Goal: Transaction & Acquisition: Purchase product/service

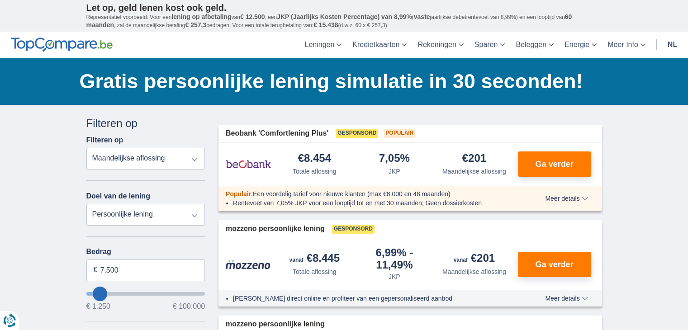
click at [162, 214] on select "Persoonlijke lening Auto Moto / fiets Mobilhome / caravan Renovatie Energie Sch…" at bounding box center [145, 215] width 119 height 22
select select "debtConsolidation"
click at [86, 204] on select "Persoonlijke lening Auto Moto / fiets Mobilhome / caravan Renovatie Energie Sch…" at bounding box center [145, 215] width 119 height 22
type input "10.000"
type input "10250"
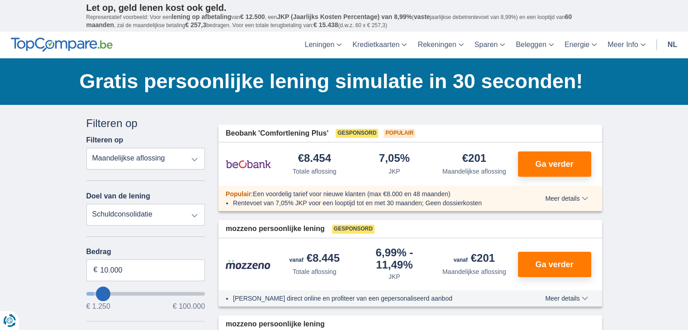
select select "48"
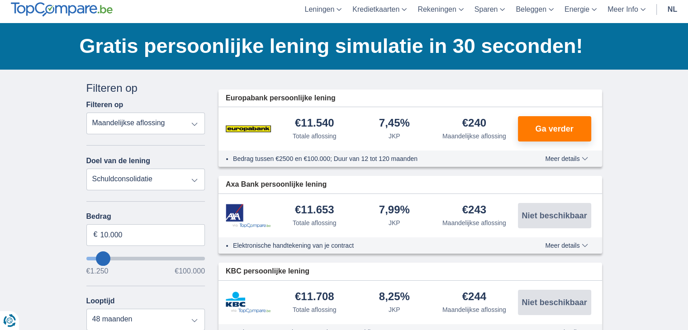
scroll to position [45, 0]
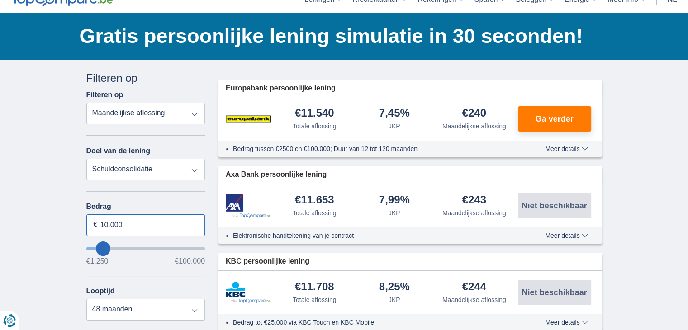
click at [133, 227] on input "10.000" at bounding box center [145, 225] width 119 height 22
type input "1"
type input "70.000"
type input "70250"
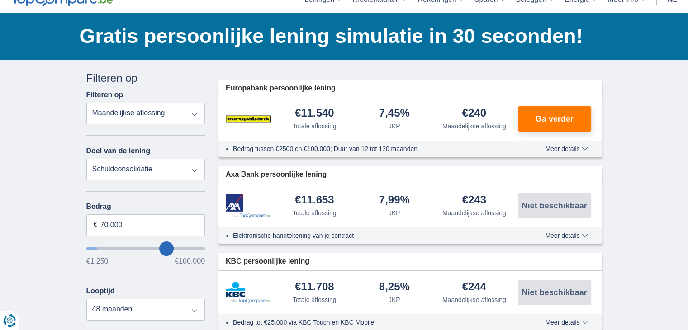
select select "120"
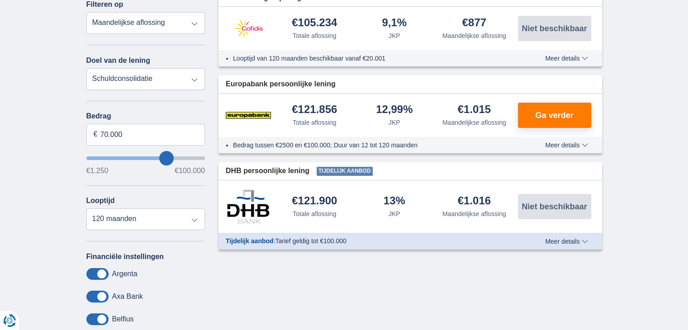
scroll to position [0, 0]
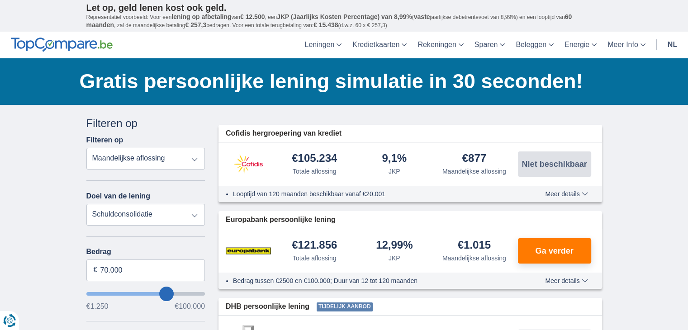
click at [110, 214] on select "Persoonlijke lening Auto Moto / fiets Mobilhome / caravan Renovatie Energie Sch…" at bounding box center [145, 215] width 119 height 22
select select "renovationLoan"
click at [86, 204] on select "Persoonlijke lening Auto Moto / fiets Mobilhome / caravan Renovatie Energie Sch…" at bounding box center [145, 215] width 119 height 22
type input "15.000"
type input "15250"
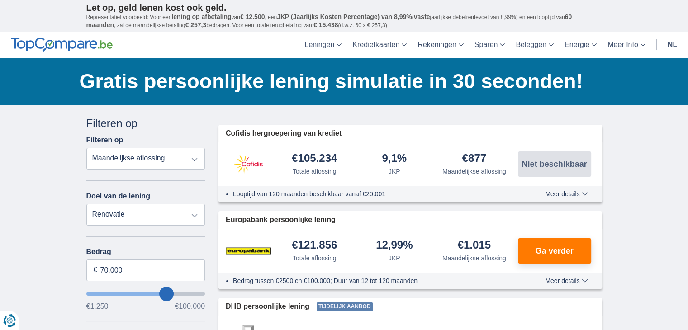
select select "60"
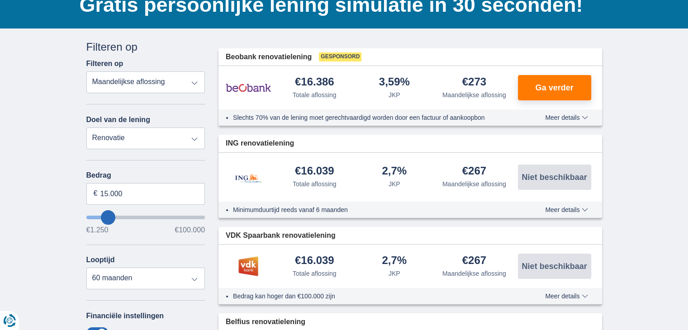
scroll to position [90, 0]
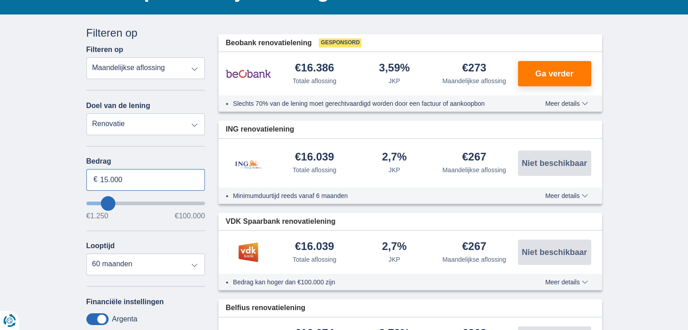
click at [141, 182] on input "15.000" at bounding box center [145, 180] width 119 height 22
click at [131, 180] on input "15.000" at bounding box center [145, 180] width 119 height 22
click at [119, 181] on input "15.000" at bounding box center [145, 180] width 119 height 22
click at [138, 181] on input "15.000" at bounding box center [145, 180] width 119 height 22
type input "1"
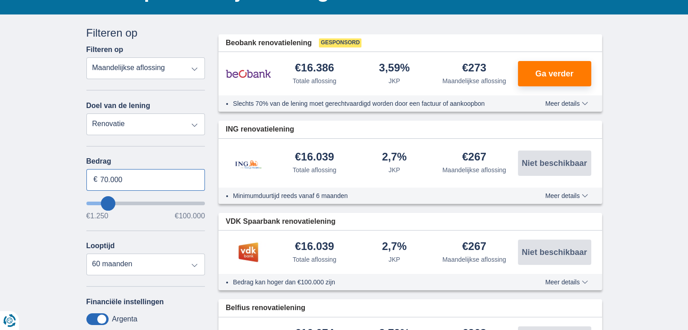
type input "70.000"
type input "70250"
select select "120"
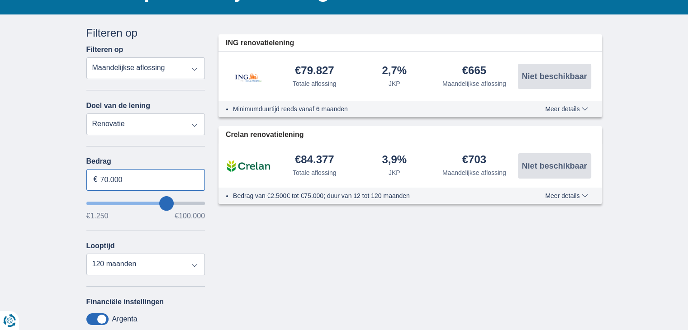
click at [131, 178] on input "70.000" at bounding box center [145, 180] width 119 height 22
type input "7"
type input "50.000"
type input "50250"
click at [20, 240] on div "× widget.non-eligible-application.title widget.non-eligible-application.text no…" at bounding box center [344, 245] width 688 height 463
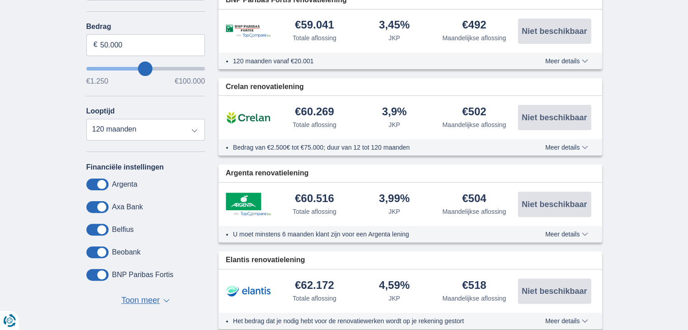
scroll to position [181, 0]
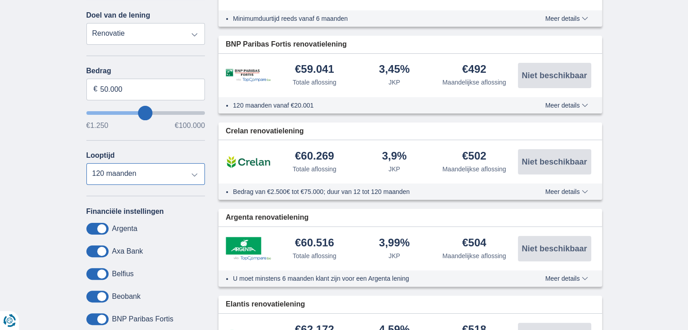
click at [194, 173] on select "12 maanden 18 maanden 24 maanden 30 maanden 36 maanden 42 maanden 48 maanden 60…" at bounding box center [145, 174] width 119 height 22
select select "72"
click at [86, 163] on select "12 maanden 18 maanden 24 maanden 30 maanden 36 maanden 42 maanden 48 maanden 60…" at bounding box center [145, 174] width 119 height 22
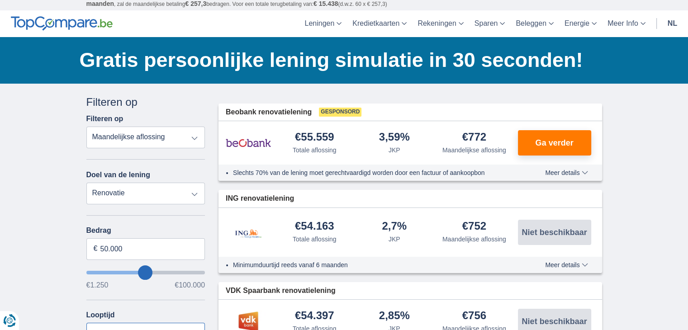
scroll to position [0, 0]
